Goal: Task Accomplishment & Management: Use online tool/utility

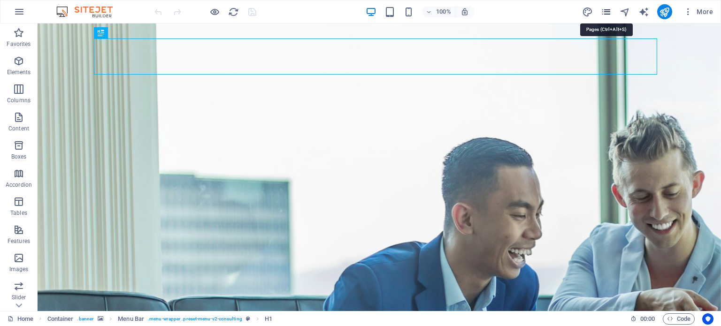
click at [604, 12] on icon "pages" at bounding box center [606, 12] width 11 height 11
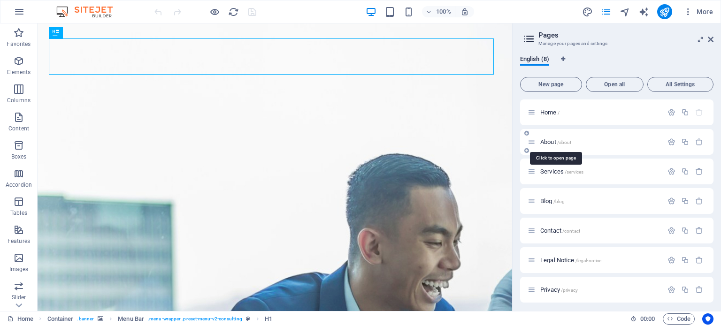
click at [545, 140] on span "About /about" at bounding box center [555, 141] width 31 height 7
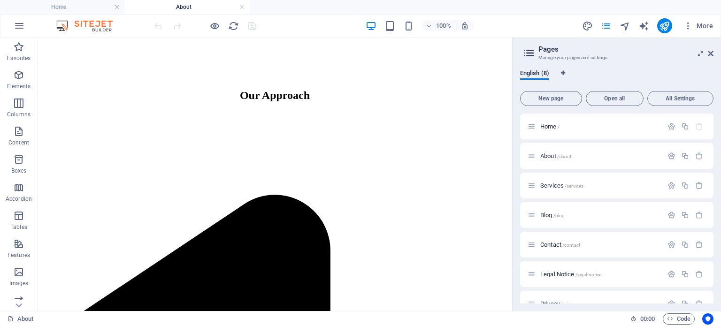
scroll to position [628, 0]
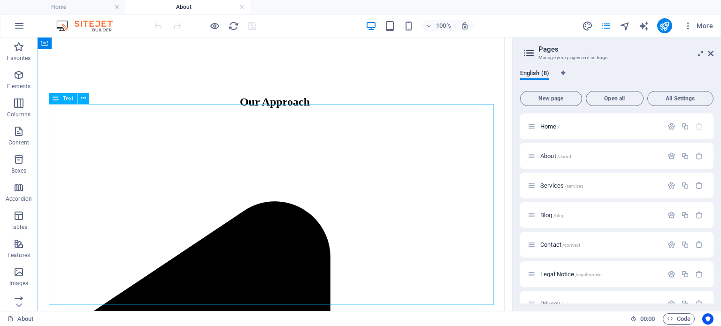
click at [81, 100] on icon at bounding box center [83, 98] width 5 height 10
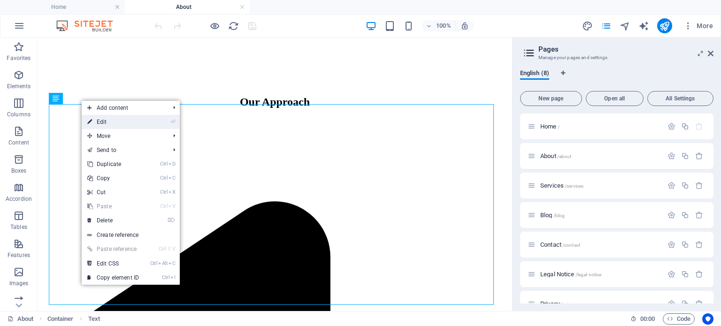
click at [97, 120] on link "⏎ Edit" at bounding box center [113, 122] width 63 height 14
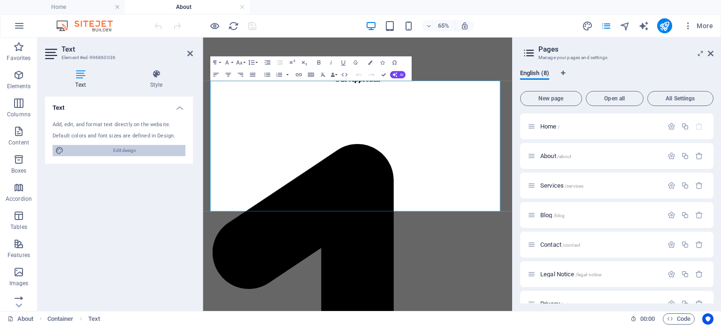
click at [143, 149] on span "Edit design" at bounding box center [125, 150] width 116 height 11
select select "700"
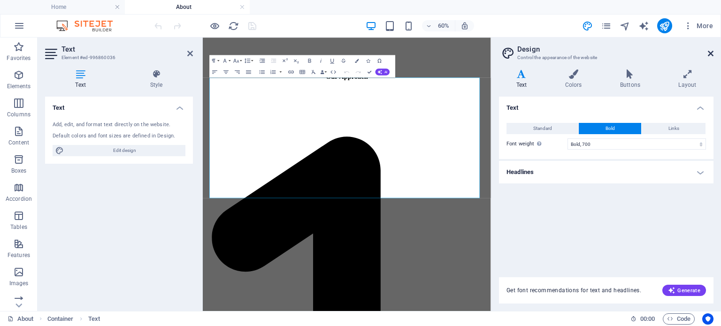
click at [712, 53] on icon at bounding box center [711, 54] width 6 height 8
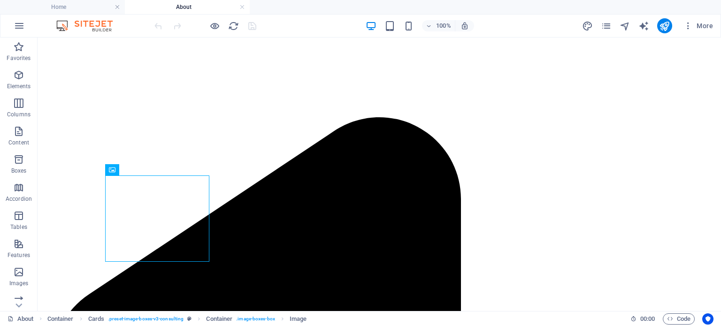
scroll to position [733, 0]
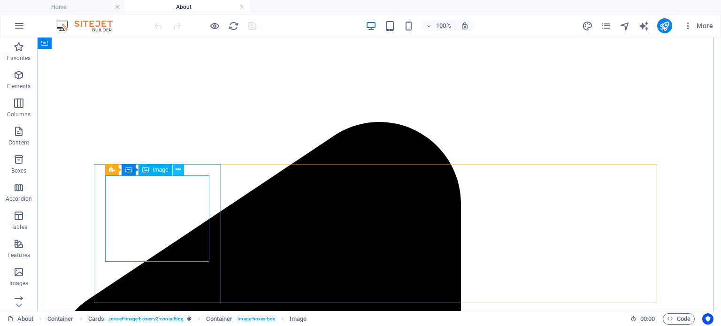
click at [176, 169] on icon at bounding box center [178, 170] width 5 height 10
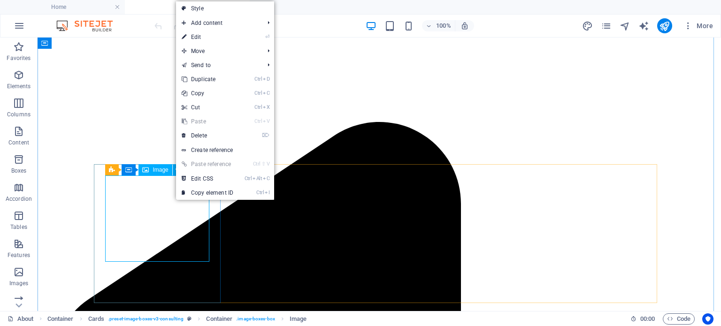
click at [157, 171] on span "Image" at bounding box center [160, 170] width 15 height 6
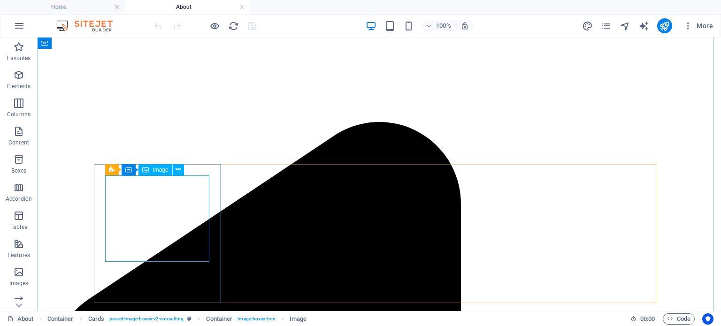
click at [159, 170] on span "Image" at bounding box center [160, 170] width 15 height 6
select select "vw"
select select "px"
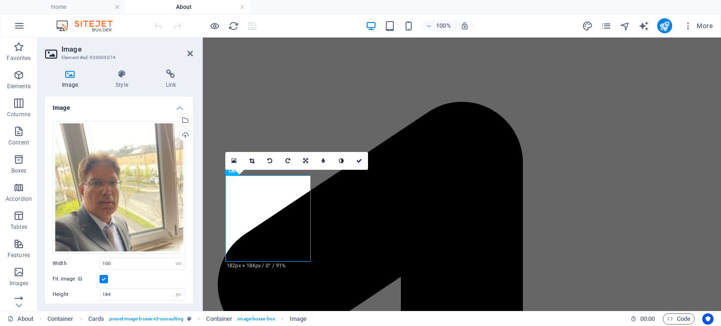
scroll to position [734, 0]
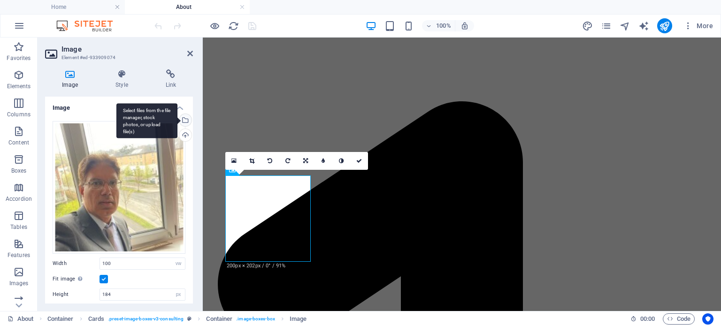
click at [177, 119] on div "Select files from the file manager, stock photos, or upload file(s)" at bounding box center [146, 120] width 61 height 35
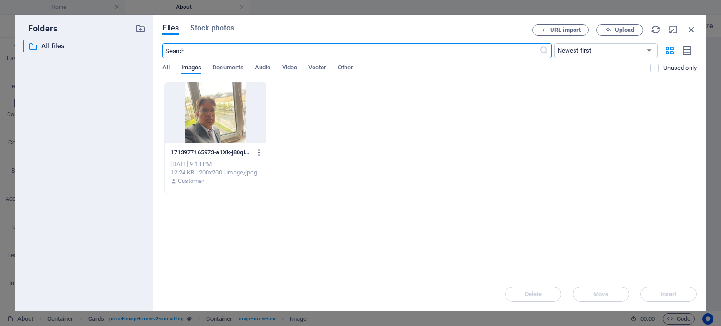
scroll to position [745, 0]
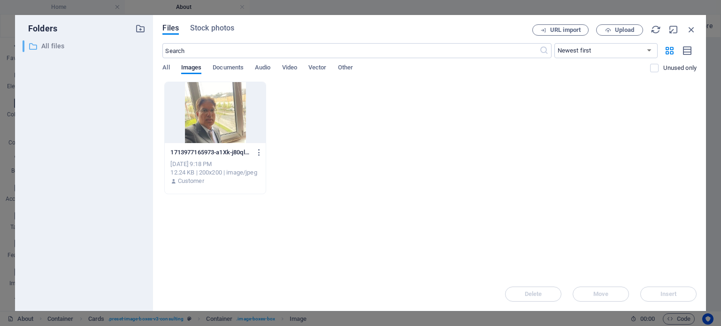
click at [64, 43] on p "All files" at bounding box center [84, 46] width 87 height 11
click at [168, 68] on span "All" at bounding box center [165, 68] width 7 height 13
click at [610, 28] on icon "button" at bounding box center [608, 30] width 6 height 6
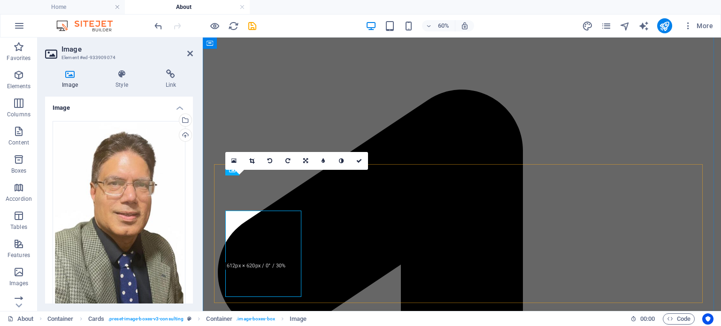
scroll to position [734, 0]
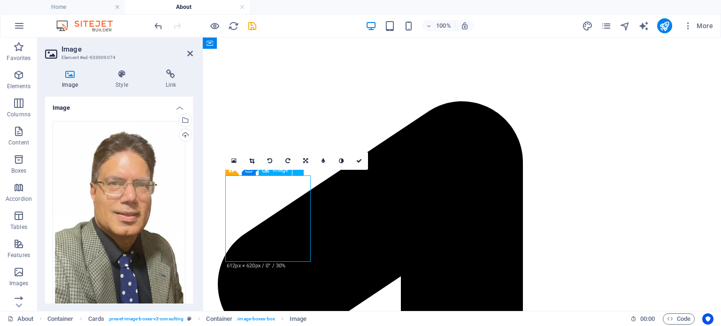
drag, startPoint x: 274, startPoint y: 217, endPoint x: 272, endPoint y: 227, distance: 9.6
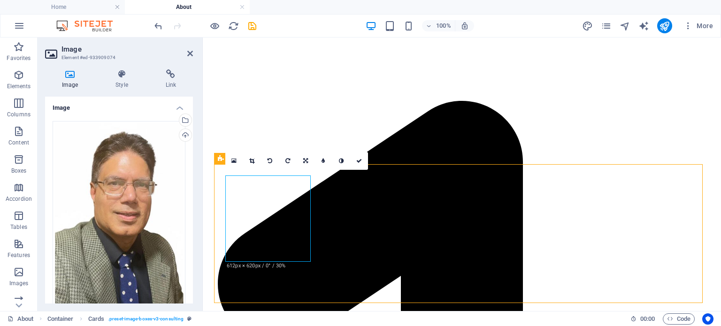
scroll to position [733, 0]
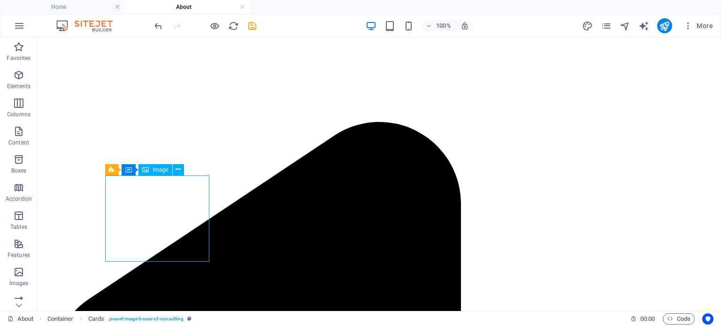
select select "vw"
select select "px"
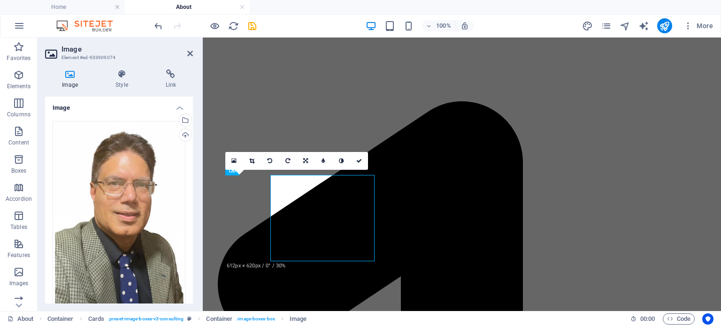
scroll to position [734, 0]
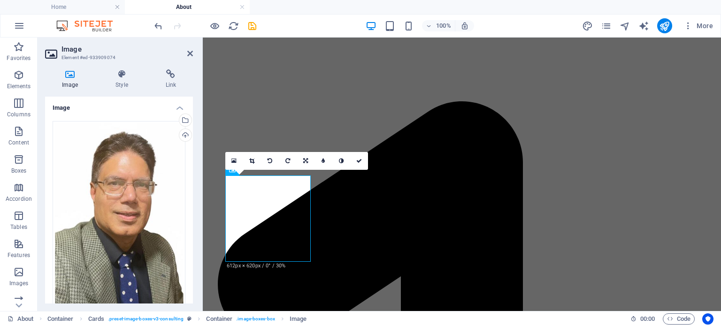
type input "150"
click at [0, 0] on input "Lazyload Loading images after the page loads improves page speed." at bounding box center [0, 0] width 0 height 0
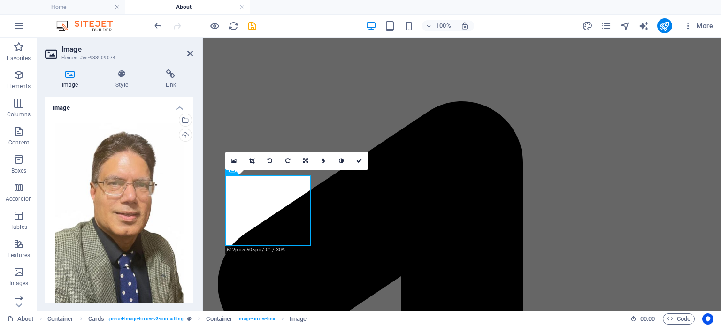
click at [0, 0] on input "Lazyload Loading images after the page loads improves page speed." at bounding box center [0, 0] width 0 height 0
drag, startPoint x: 190, startPoint y: 229, endPoint x: 190, endPoint y: 242, distance: 13.1
click at [190, 242] on div "Drag files here, click to choose files or select files from Files or our free s…" at bounding box center [119, 299] width 148 height 370
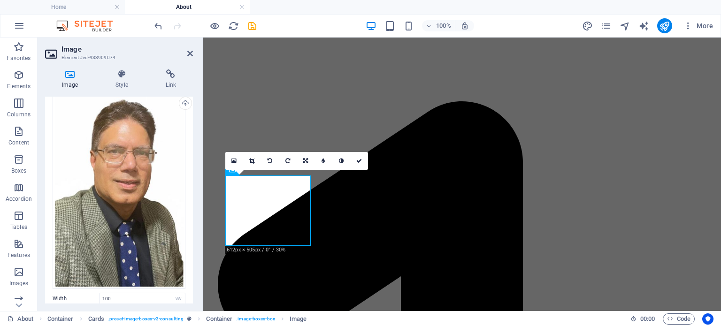
scroll to position [39, 0]
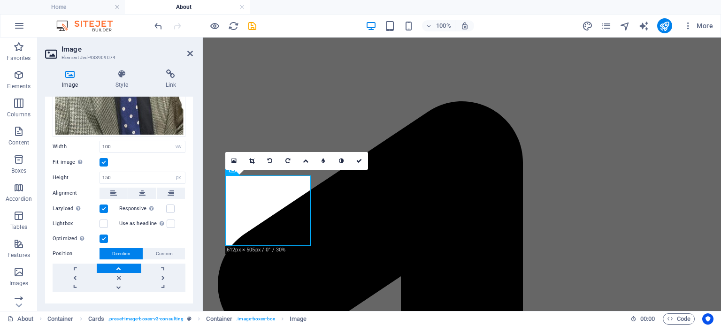
scroll to position [184, 0]
click at [103, 158] on label at bounding box center [103, 162] width 8 height 8
click at [0, 0] on input "Fit image Automatically fit image to a fixed width and height" at bounding box center [0, 0] width 0 height 0
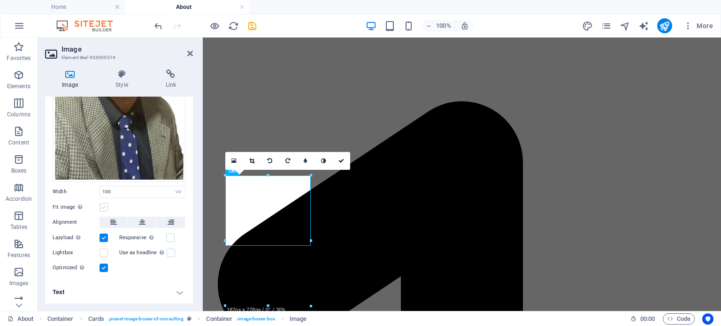
scroll to position [136, 0]
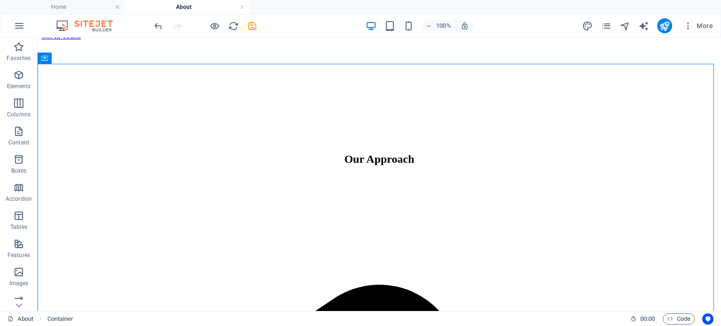
scroll to position [543, 0]
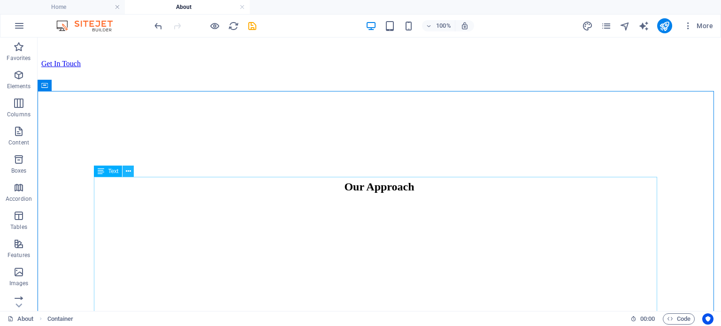
click at [131, 173] on button at bounding box center [127, 171] width 11 height 11
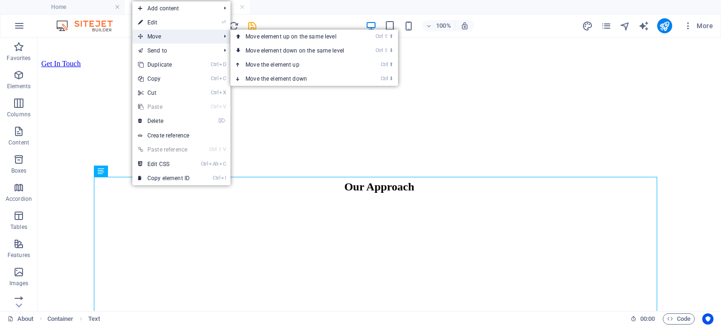
click at [166, 39] on span "Move" at bounding box center [174, 37] width 84 height 14
click at [277, 73] on link "Ctrl ⬇ Move the element down" at bounding box center [296, 79] width 132 height 14
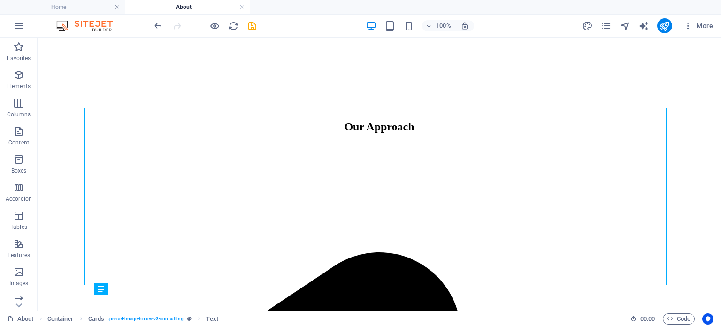
scroll to position [561, 0]
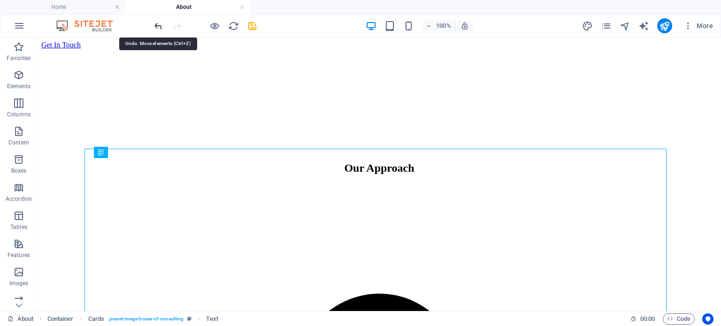
click at [160, 26] on icon "undo" at bounding box center [158, 26] width 11 height 11
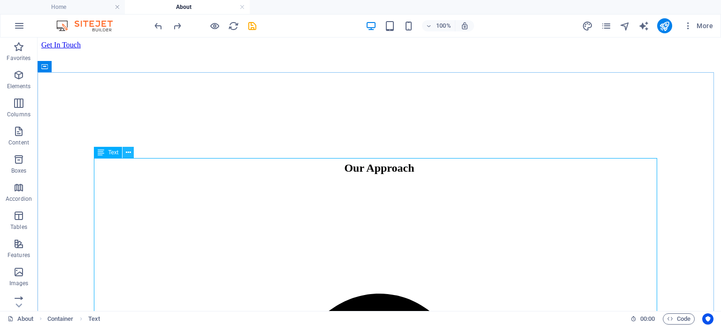
click at [130, 151] on icon at bounding box center [128, 153] width 5 height 10
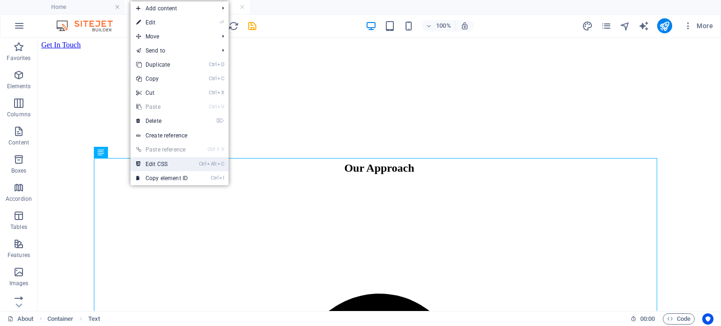
click at [167, 164] on link "Ctrl Alt C Edit CSS" at bounding box center [161, 164] width 63 height 14
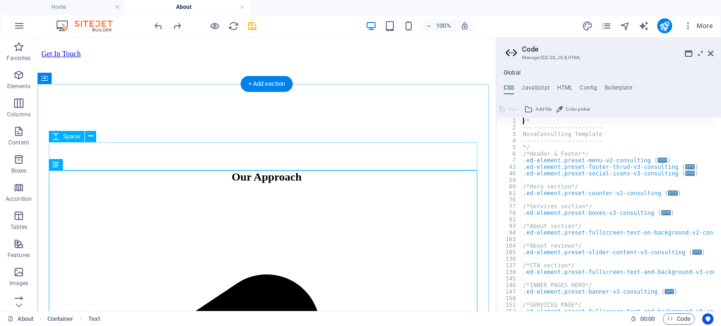
scroll to position [562, 0]
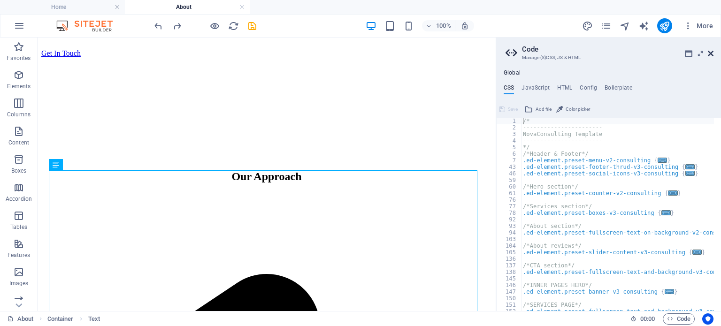
click at [709, 51] on icon at bounding box center [711, 54] width 6 height 8
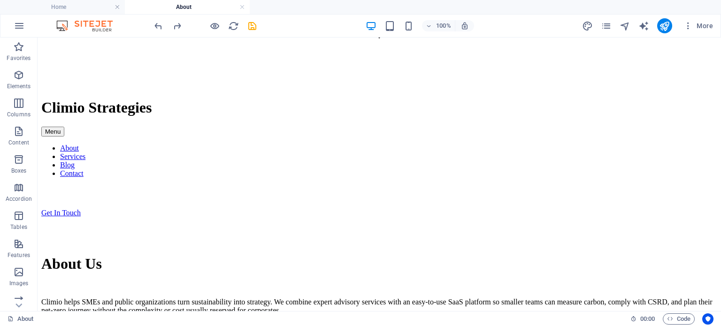
scroll to position [0, 0]
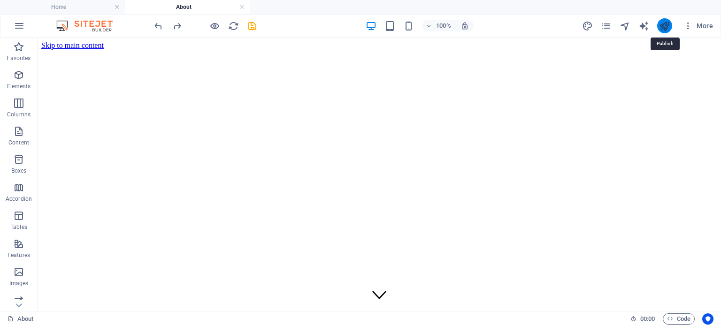
click at [661, 22] on icon "publish" at bounding box center [664, 26] width 11 height 11
